Goal: Task Accomplishment & Management: Use online tool/utility

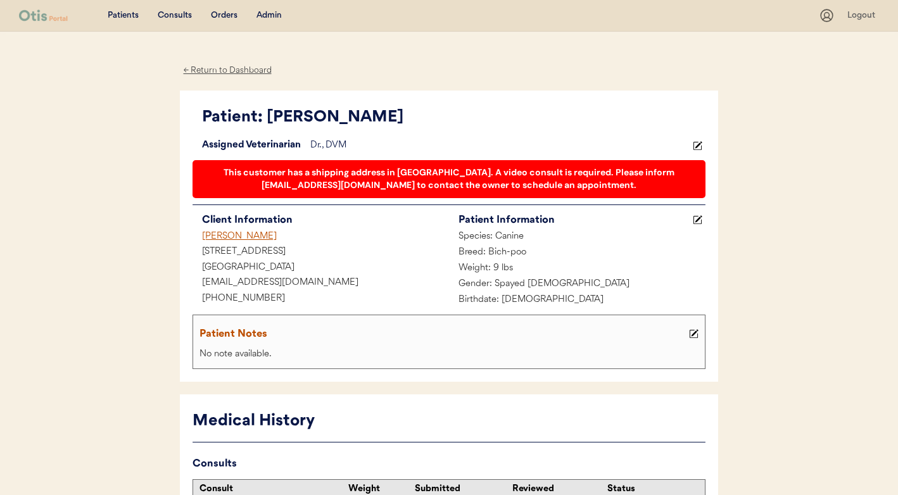
click at [262, 9] on div "Admin" at bounding box center [268, 15] width 25 height 13
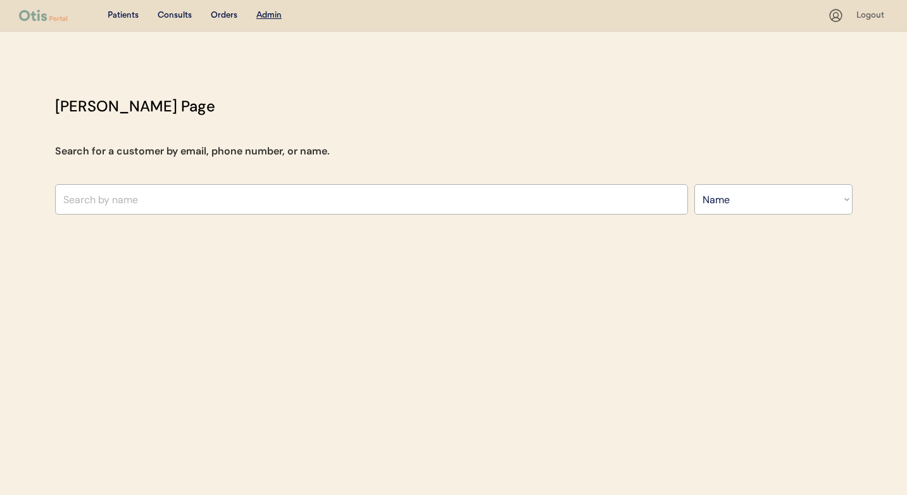
select select ""Name""
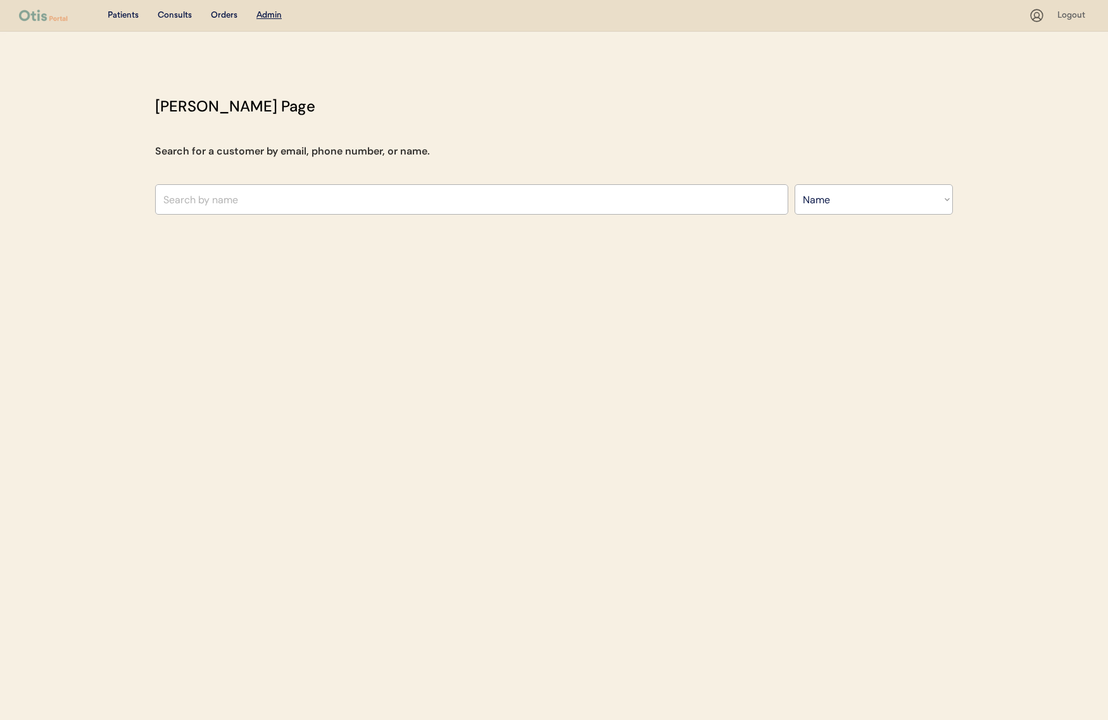
click at [361, 184] on input "text" at bounding box center [471, 199] width 633 height 30
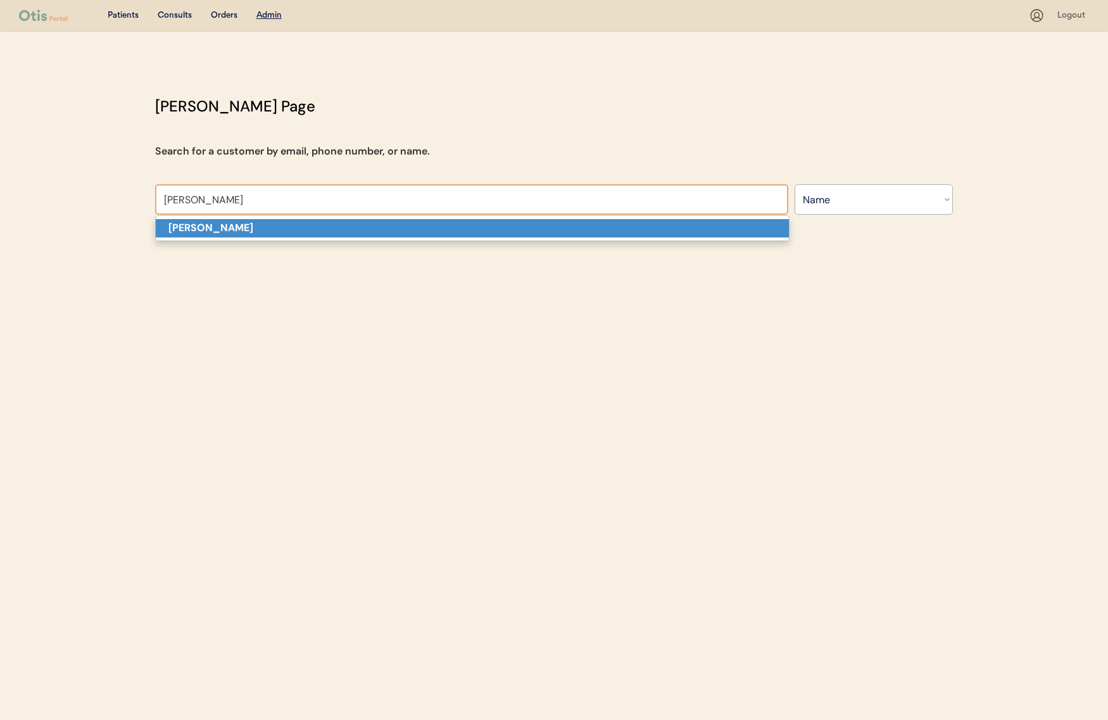
click at [351, 223] on p "[PERSON_NAME]" at bounding box center [472, 228] width 633 height 18
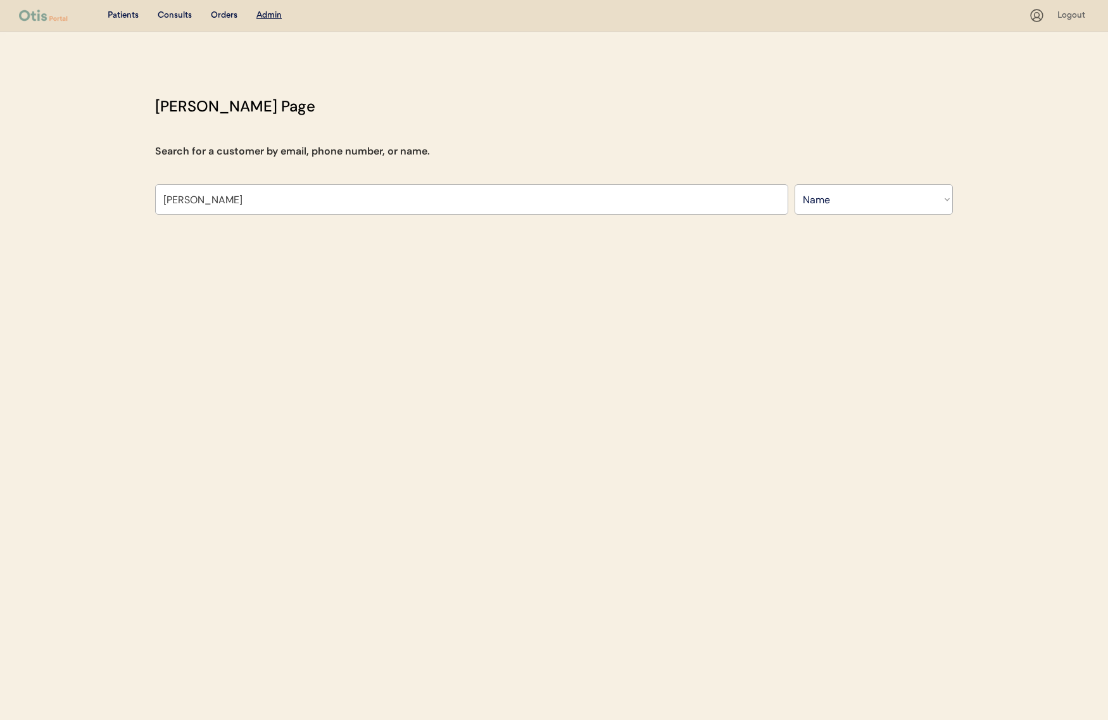
type input "[PERSON_NAME]"
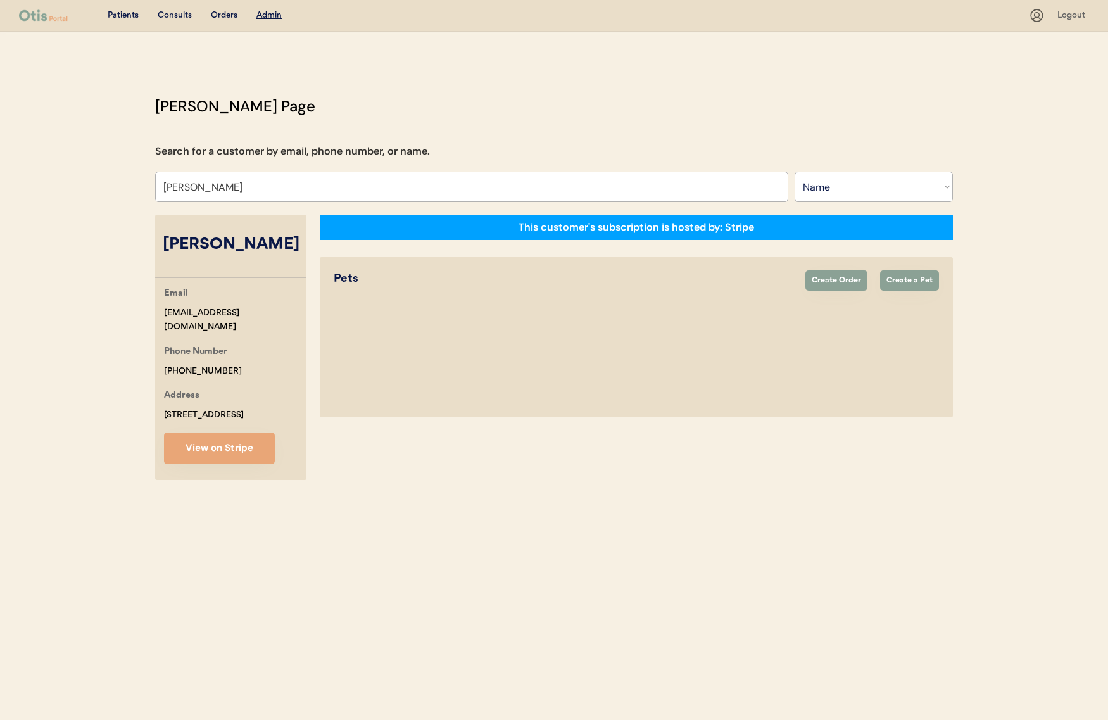
select select "true"
select select "false"
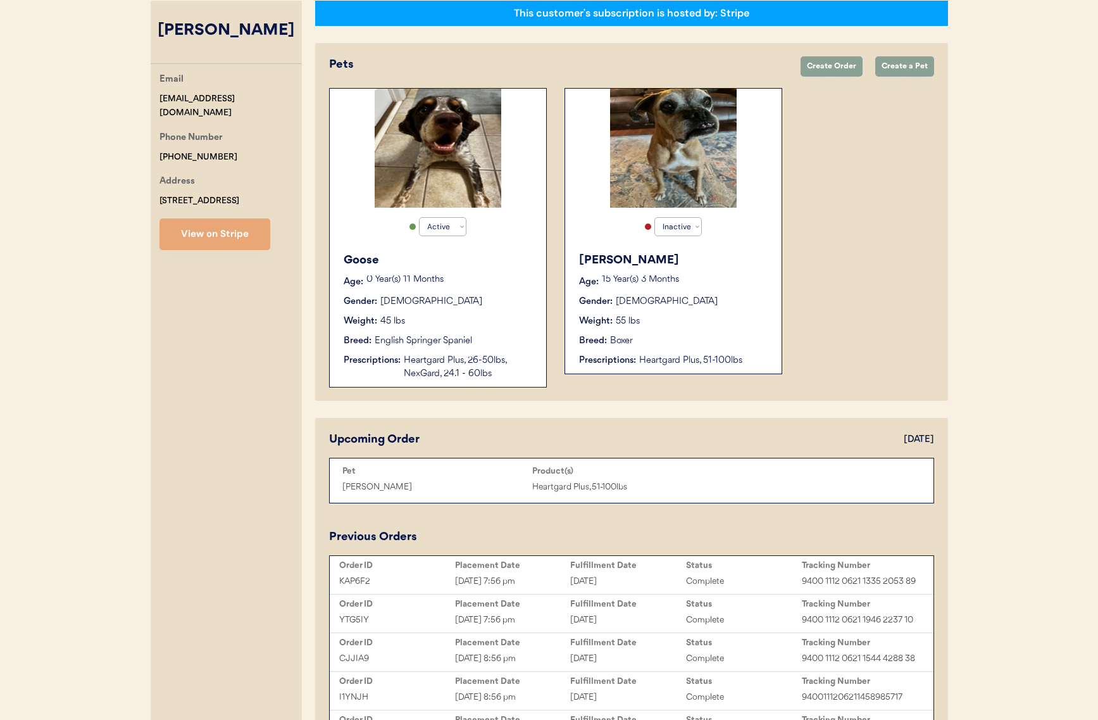
scroll to position [217, 0]
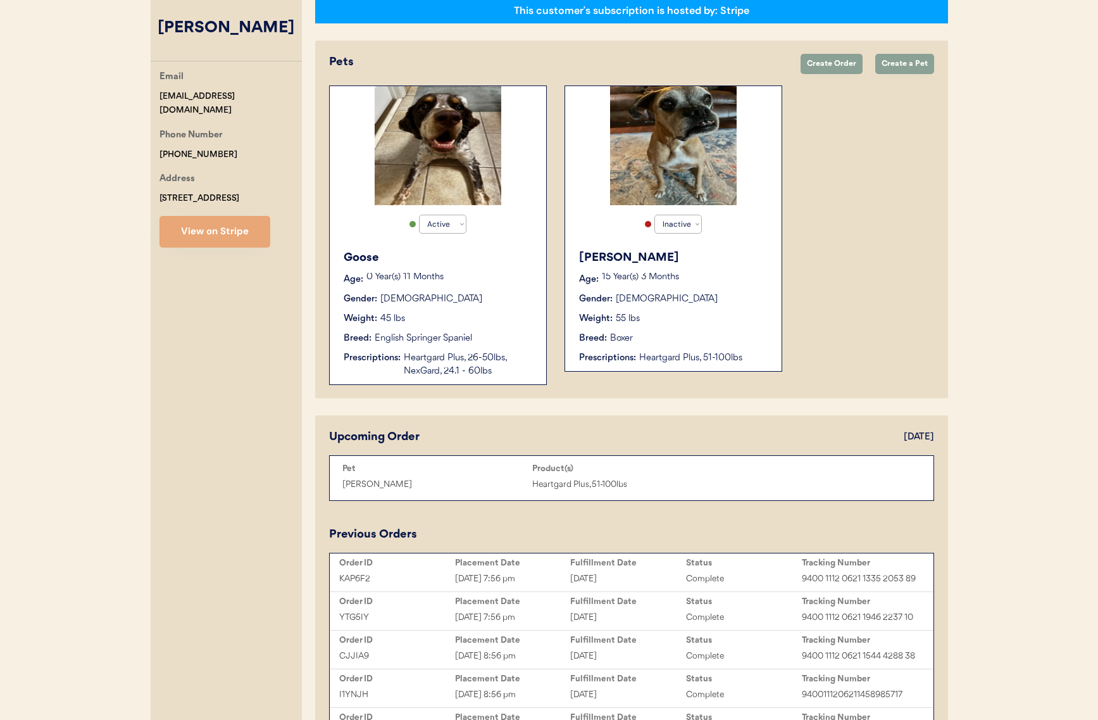
type input "[PERSON_NAME]"
click at [475, 330] on div "Goose Age: 0 Year(s) 11 Months Gender: Male Weight: 45 lbs Breed: English Sprin…" at bounding box center [438, 313] width 204 height 141
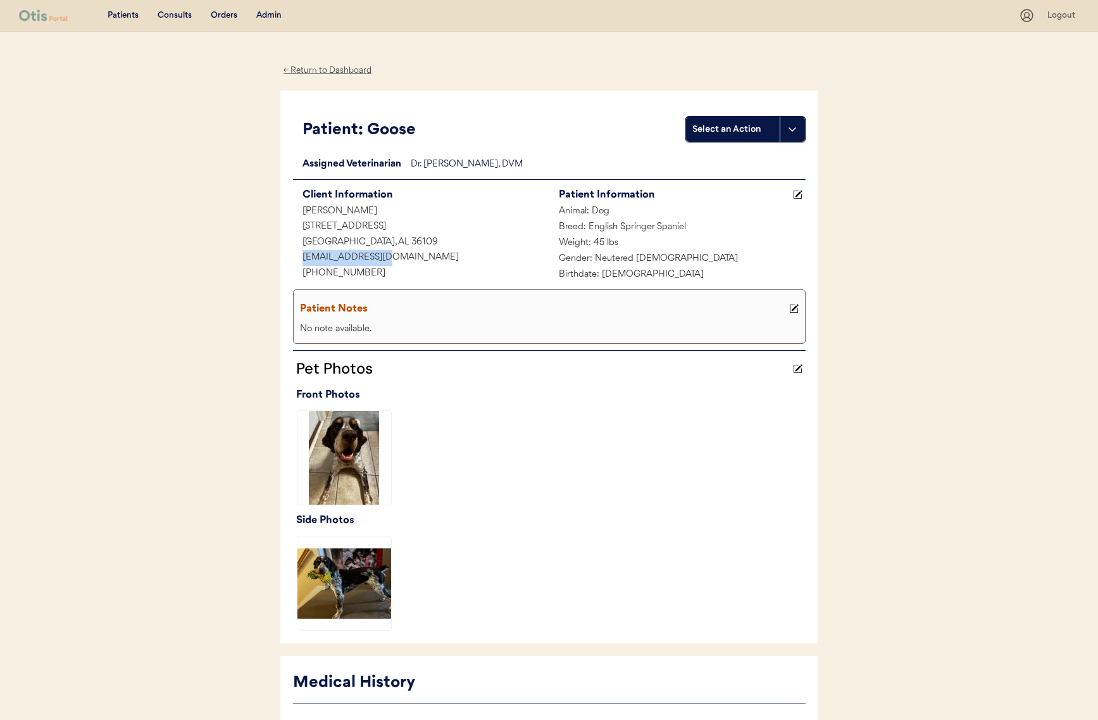
drag, startPoint x: 334, startPoint y: 256, endPoint x: 284, endPoint y: 253, distance: 50.8
click at [284, 253] on div "Patient: Goose Select an Action Loading... Assigned Veterinarian Dr. [PERSON_NA…" at bounding box center [549, 367] width 538 height 553
copy div "[EMAIL_ADDRESS][DOMAIN_NAME]"
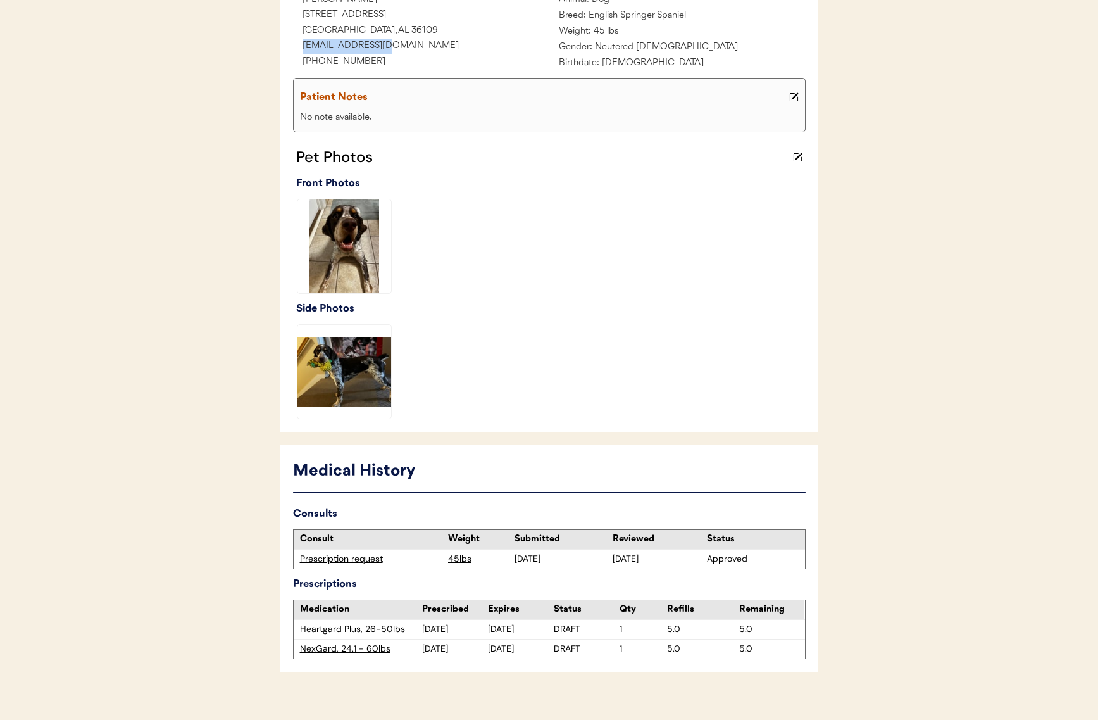
scroll to position [227, 0]
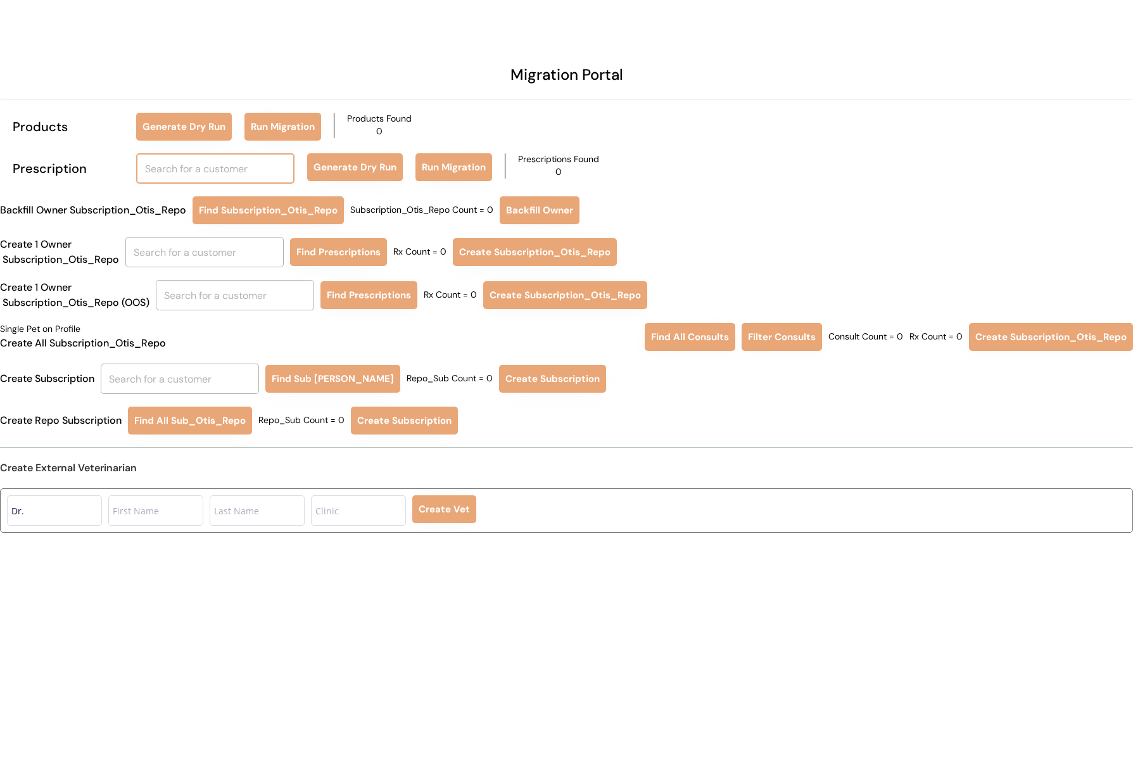
click at [264, 174] on input "text" at bounding box center [215, 168] width 158 height 30
type input "c"
click at [198, 203] on p "Joy Coon" at bounding box center [216, 197] width 158 height 18
type input "[PERSON_NAME]"
click at [297, 179] on div "Prescription Joy Coon coon Generate Dry Run Run Migration Prescriptions Found 0" at bounding box center [566, 168] width 1133 height 30
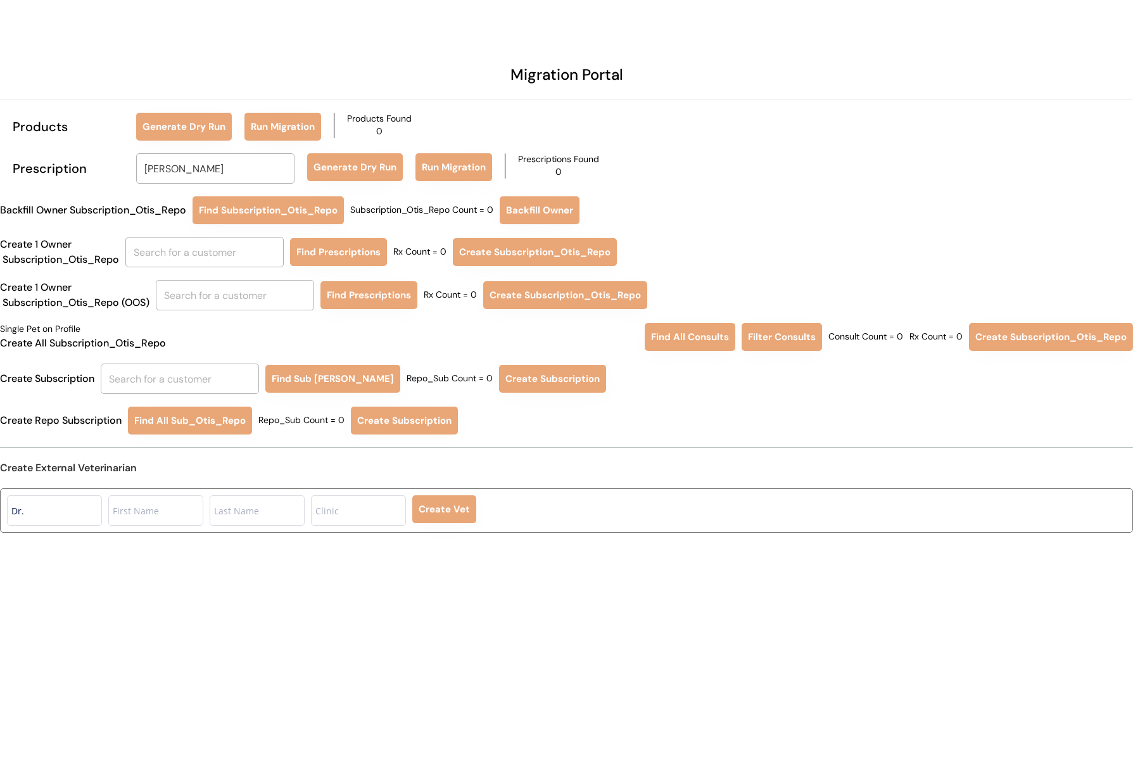
click at [344, 173] on button "Generate Dry Run" at bounding box center [355, 167] width 96 height 28
click at [201, 246] on input "text" at bounding box center [204, 252] width 158 height 30
type input "co"
type input "connor Barnaby"
click at [196, 279] on p "Joy Coon" at bounding box center [207, 281] width 158 height 18
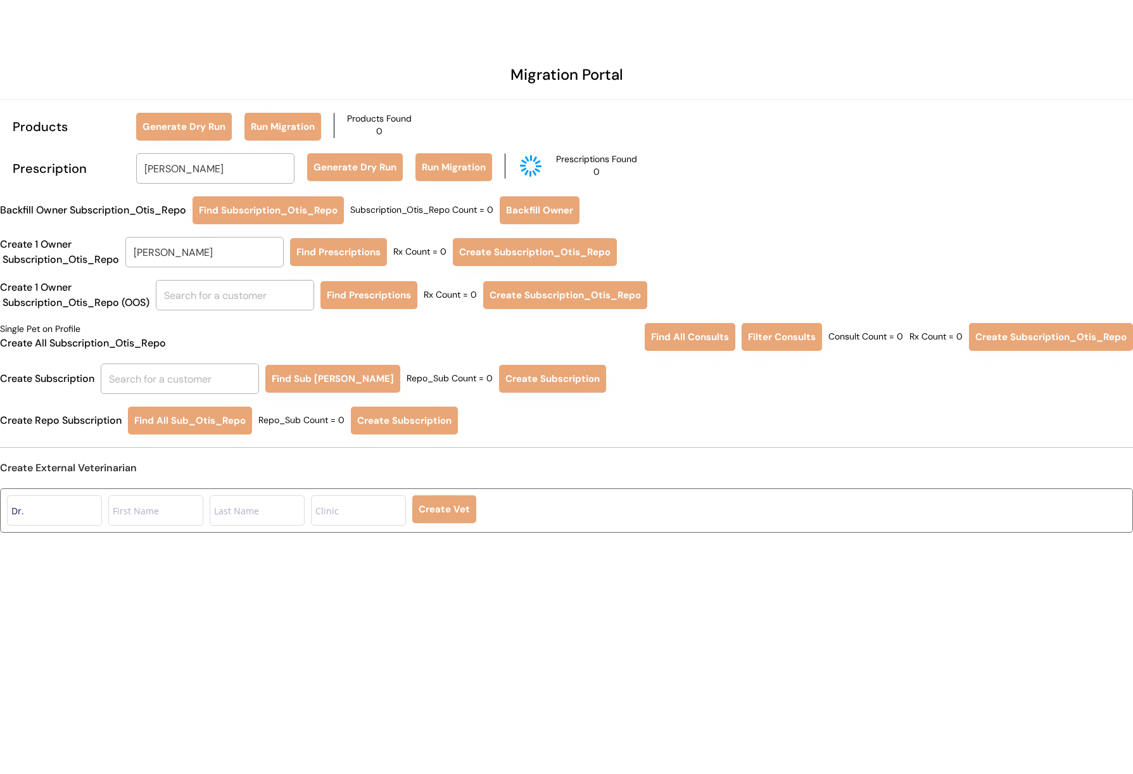
type input "[PERSON_NAME]"
click at [348, 249] on button "Find Prescriptions" at bounding box center [338, 252] width 97 height 28
click at [494, 260] on button "Create Subscription_Otis_Repo" at bounding box center [533, 252] width 164 height 28
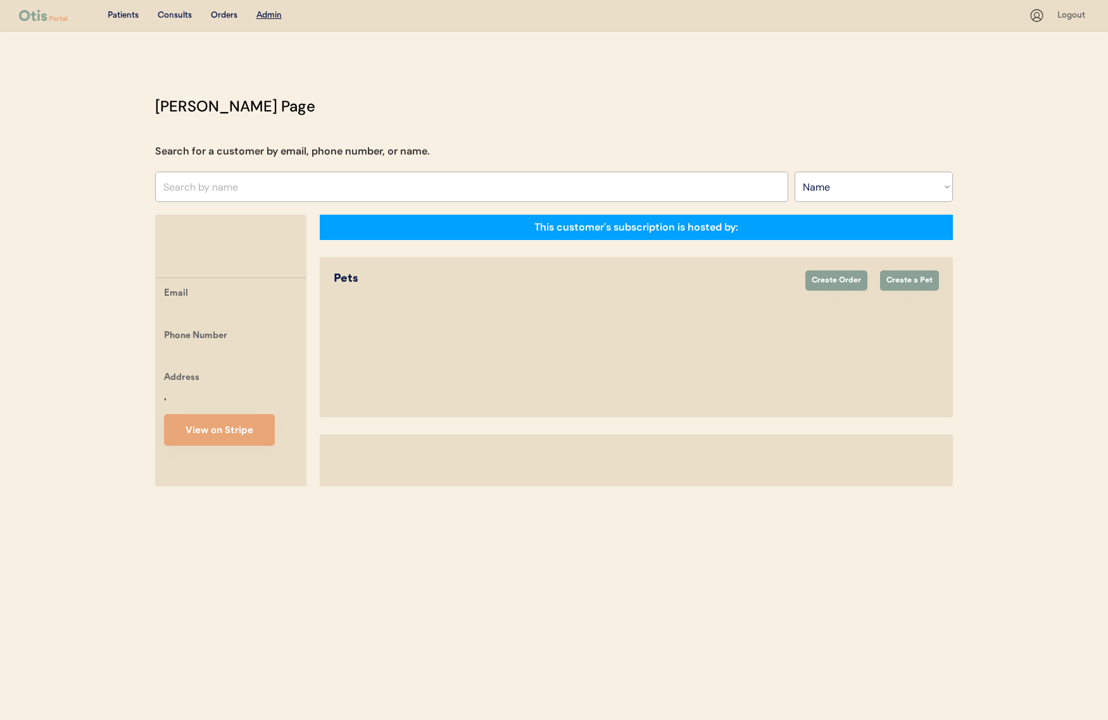
select select ""Name""
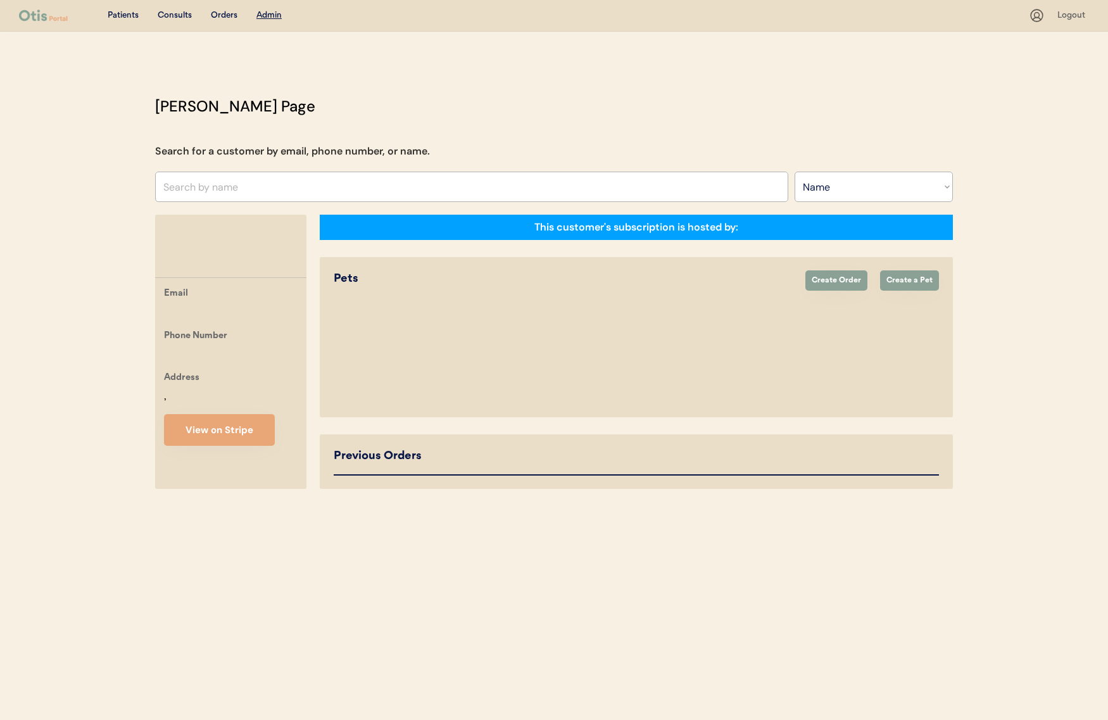
select select "true"
select select "false"
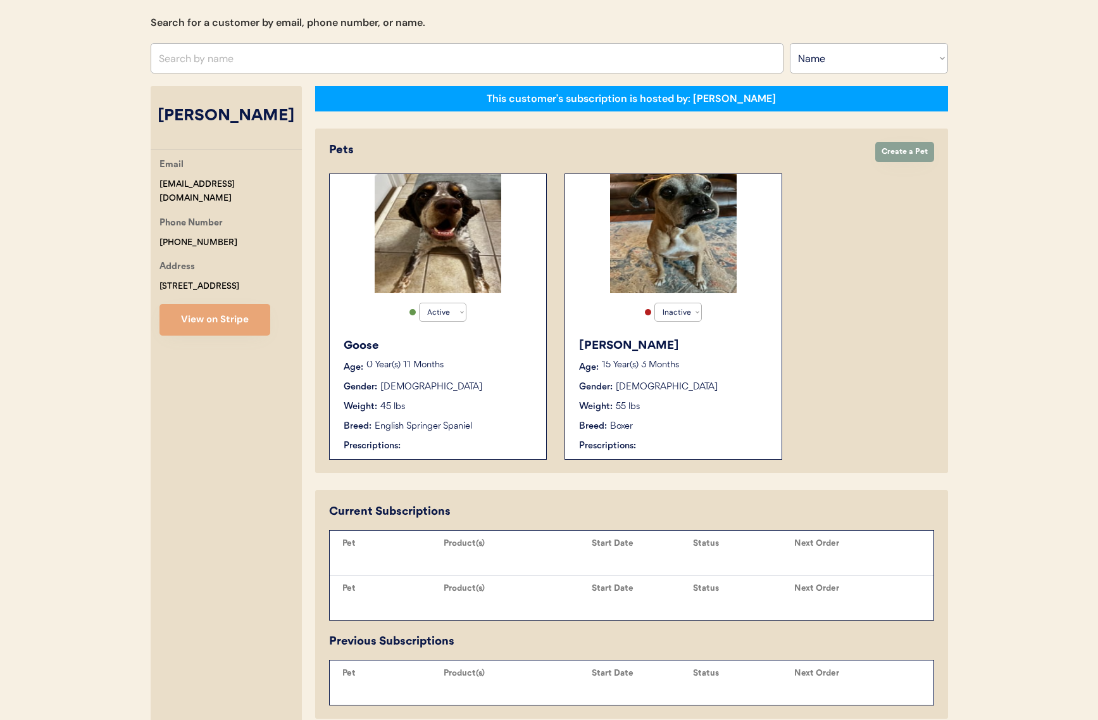
scroll to position [424, 0]
